Goal: Find specific page/section: Find specific page/section

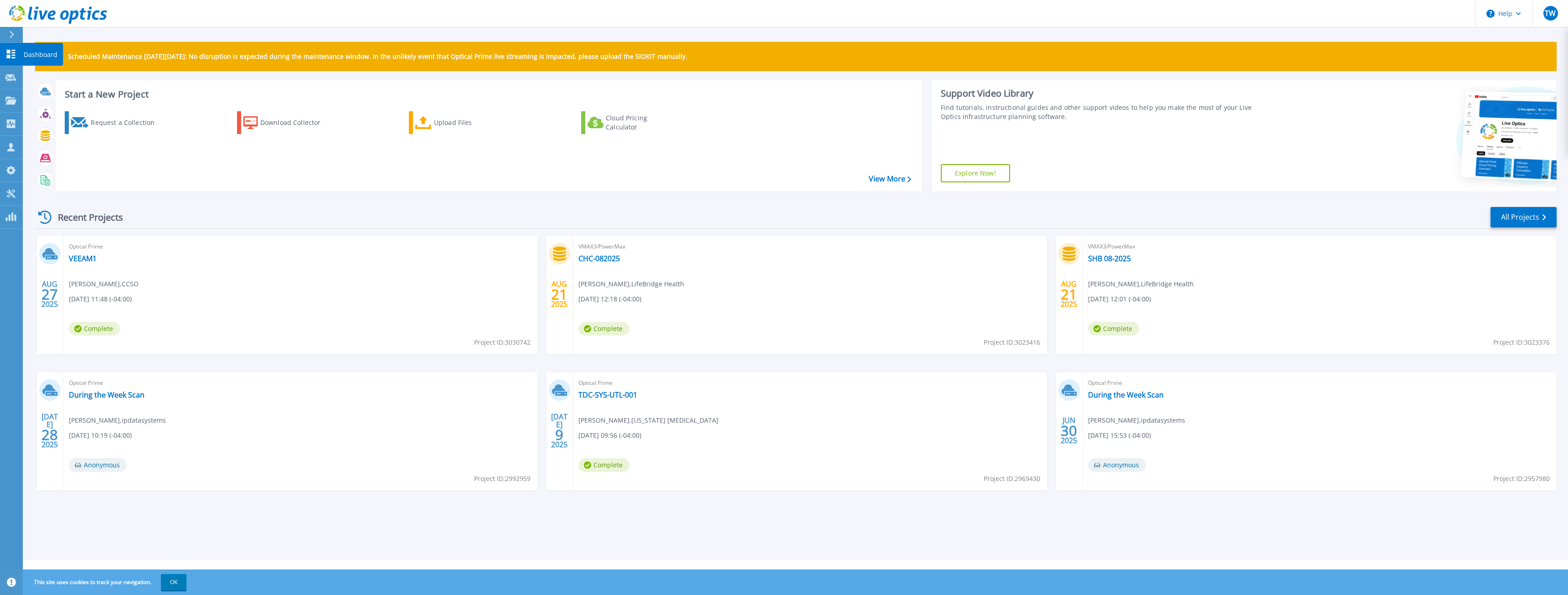
click at [12, 52] on icon at bounding box center [11, 54] width 9 height 9
click at [7, 97] on div at bounding box center [11, 100] width 11 height 8
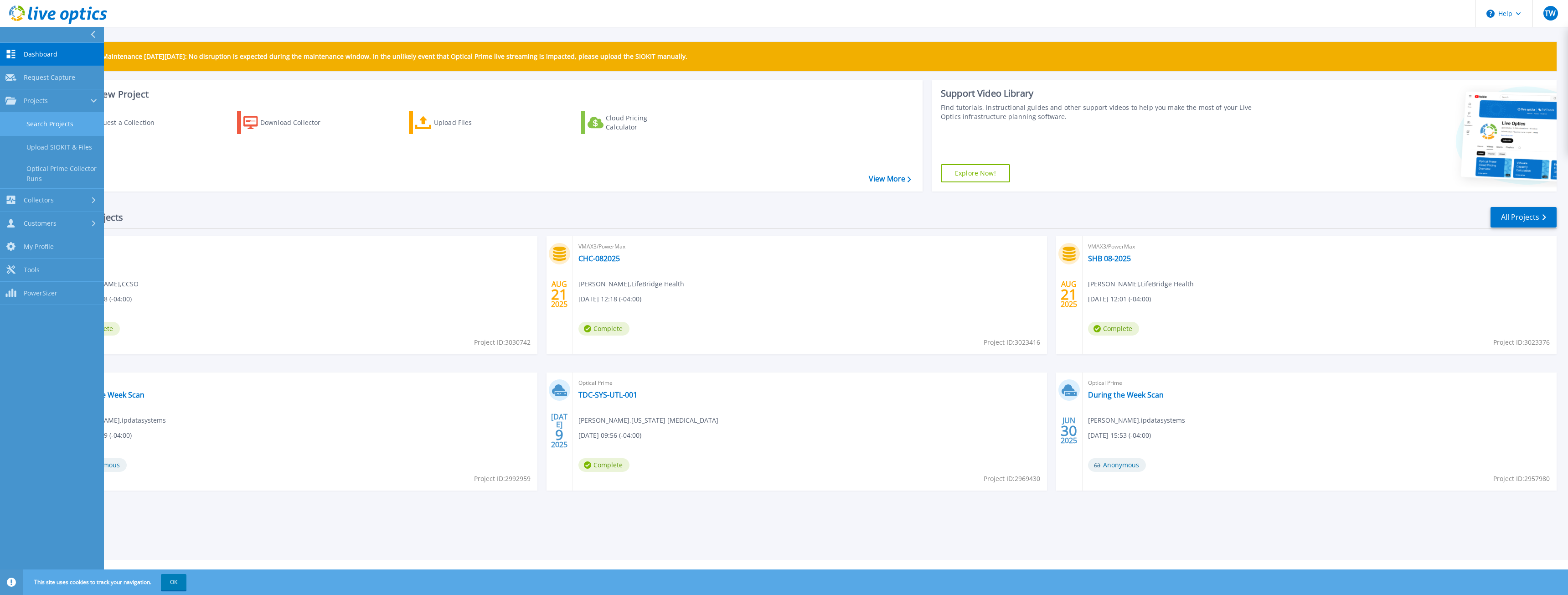
click at [63, 122] on link "Search Projects" at bounding box center [52, 124] width 104 height 23
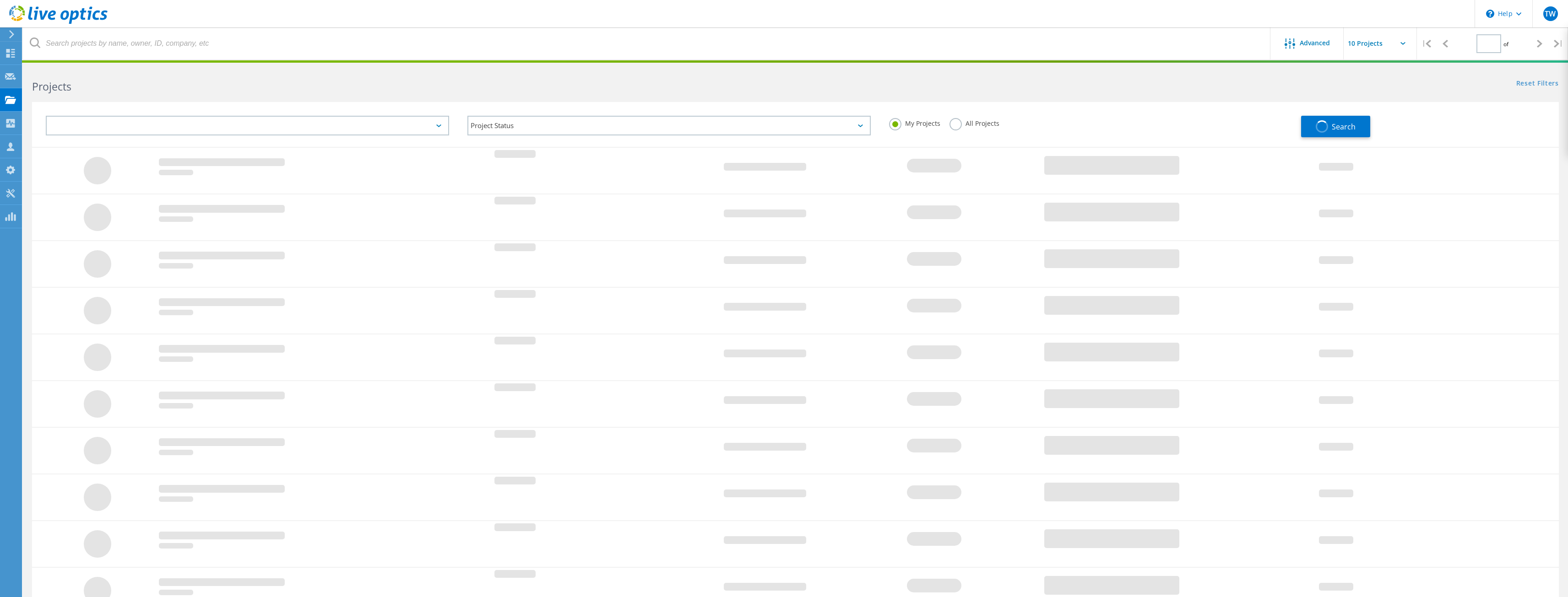
type input "1"
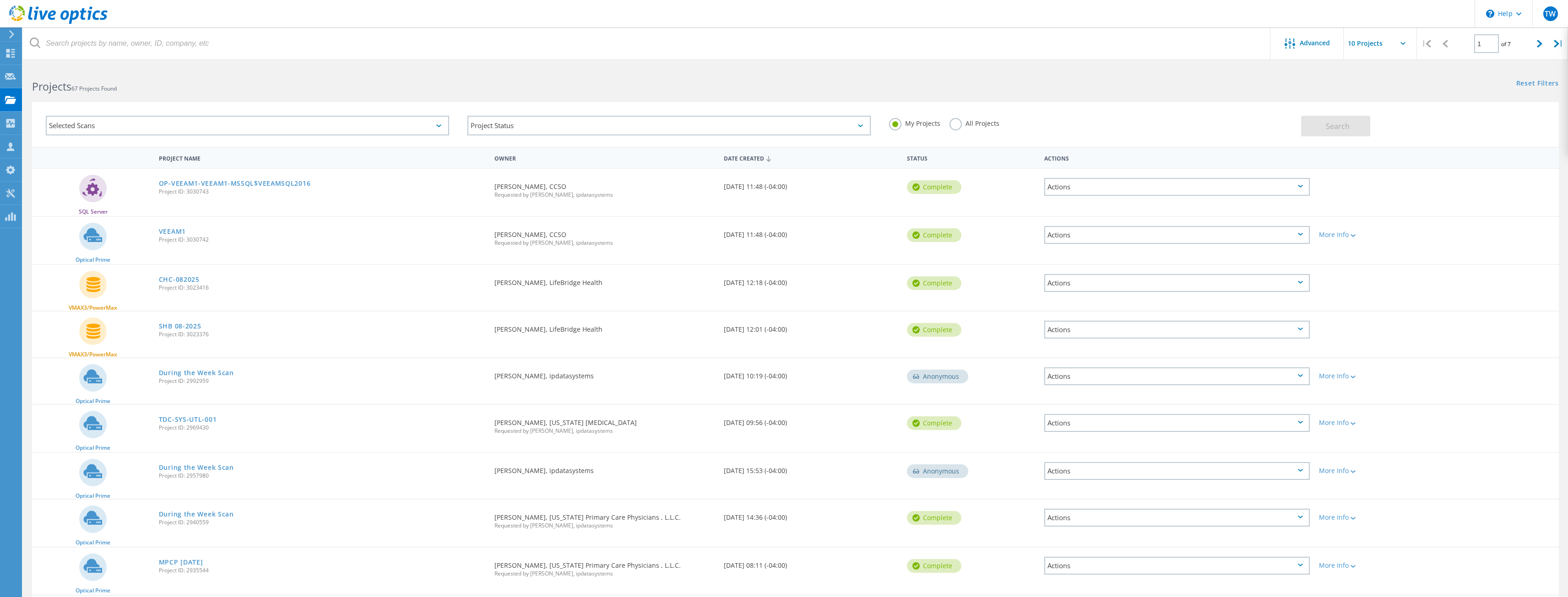
click at [955, 122] on label "All Projects" at bounding box center [974, 122] width 50 height 9
click at [0, 0] on input "All Projects" at bounding box center [0, 0] width 0 height 0
click at [1339, 128] on span "Search" at bounding box center [1338, 126] width 24 height 10
